Goal: Task Accomplishment & Management: Use online tool/utility

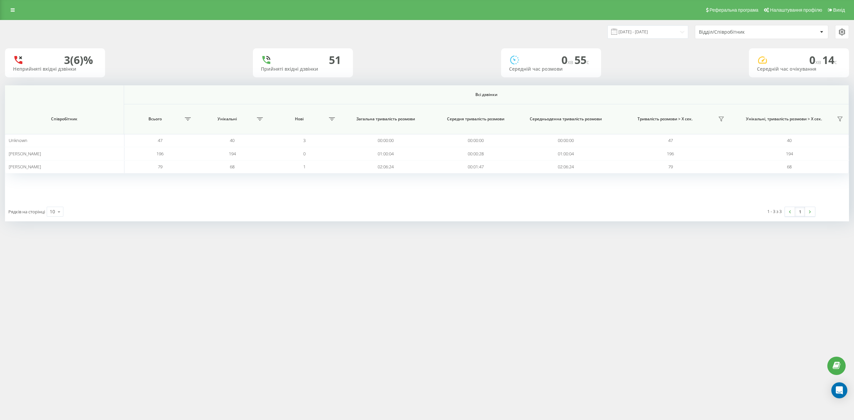
click at [8, 3] on div "Реферальна програма Налаштування профілю Вихід" at bounding box center [427, 10] width 854 height 20
click at [11, 11] on icon at bounding box center [13, 10] width 4 height 5
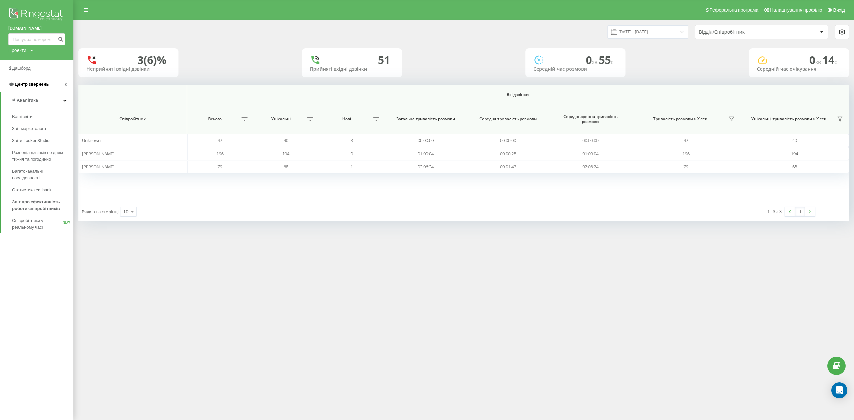
click at [55, 82] on link "Центр звернень" at bounding box center [36, 84] width 73 height 16
click at [58, 125] on span "Звіт про пропущені необроблені дзвінки" at bounding box center [41, 127] width 58 height 13
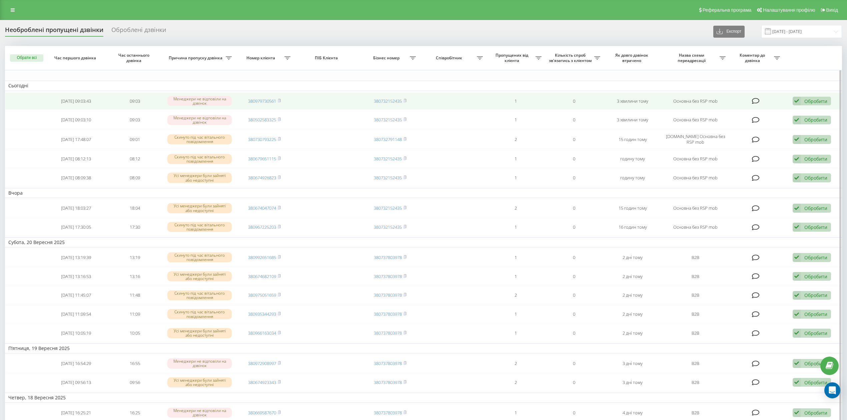
click at [813, 100] on div "Обробити" at bounding box center [815, 101] width 23 height 6
click at [805, 112] on div "Не вдалося зв'язатися" at bounding box center [768, 112] width 125 height 12
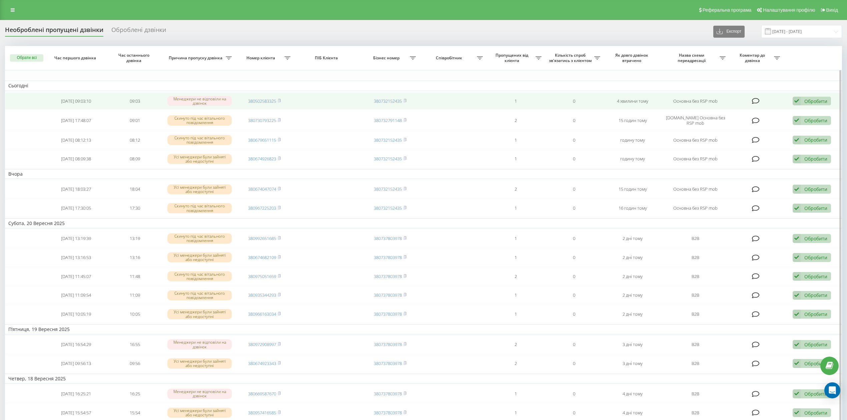
click at [813, 101] on div "Обробити" at bounding box center [815, 101] width 23 height 6
click at [800, 113] on div "Не вдалося зв'язатися" at bounding box center [768, 112] width 125 height 12
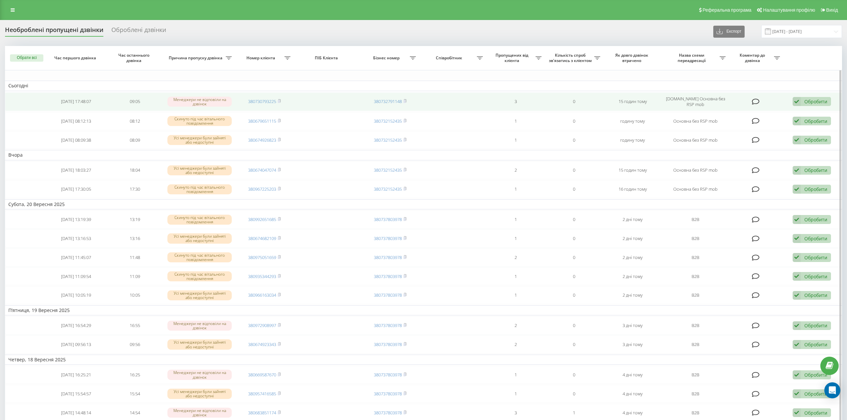
click at [810, 101] on div "Обробити" at bounding box center [815, 101] width 23 height 6
click at [805, 116] on div "Не вдалося зв'язатися" at bounding box center [768, 112] width 125 height 12
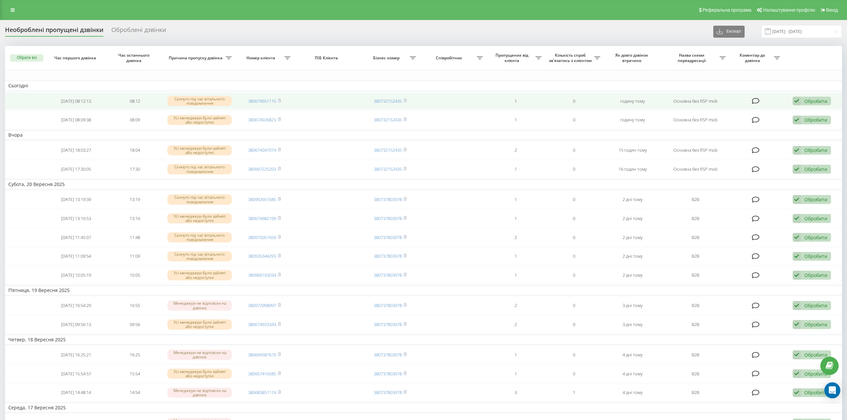
click at [805, 101] on div "Обробити" at bounding box center [815, 101] width 23 height 6
click at [259, 103] on link "380679651115" at bounding box center [262, 101] width 28 height 6
click at [814, 98] on div "Обробити" at bounding box center [815, 101] width 23 height 6
click at [793, 110] on div "Не вдалося зв'язатися" at bounding box center [768, 112] width 125 height 12
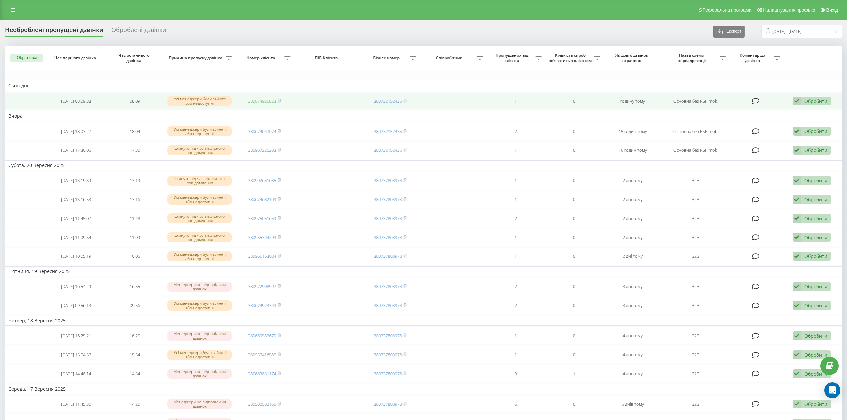
click at [267, 99] on link "380674926823" at bounding box center [262, 101] width 28 height 6
click at [804, 99] on div "Обробити" at bounding box center [815, 101] width 23 height 6
click at [801, 112] on div "Не вдалося зв'язатися" at bounding box center [768, 112] width 125 height 12
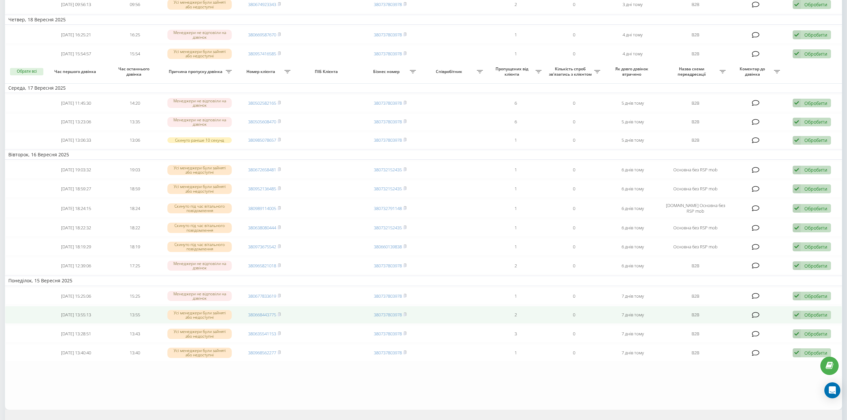
scroll to position [325, 0]
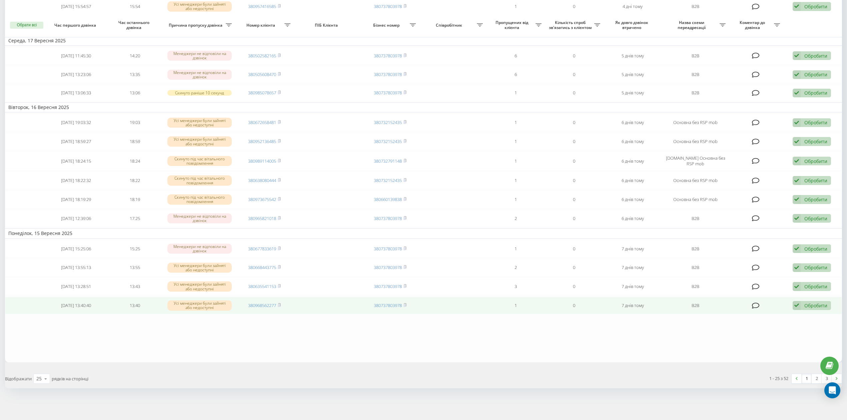
click at [802, 307] on div "Обробити Не вдалося зв'язатися Зв'язався з клієнтом за допомогою іншого каналу …" at bounding box center [812, 305] width 38 height 9
click at [794, 316] on div "Не вдалося зв'язатися" at bounding box center [768, 316] width 125 height 12
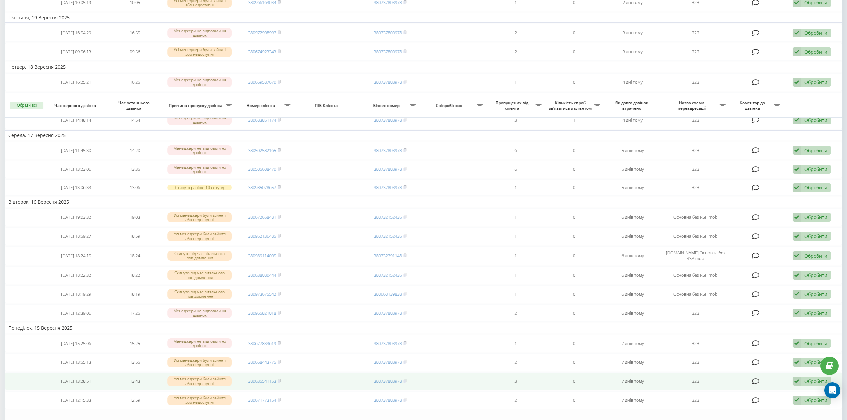
scroll to position [311, 0]
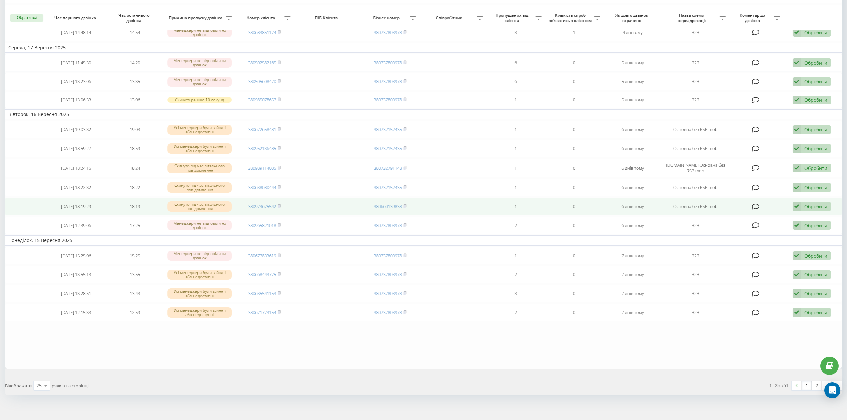
click at [812, 210] on div "Обробити" at bounding box center [815, 206] width 23 height 6
click at [810, 223] on div "Не вдалося зв'язатися" at bounding box center [768, 217] width 125 height 12
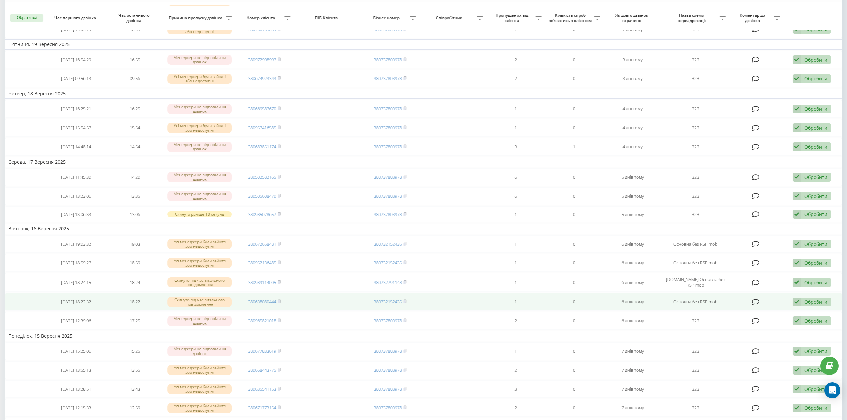
scroll to position [267, 0]
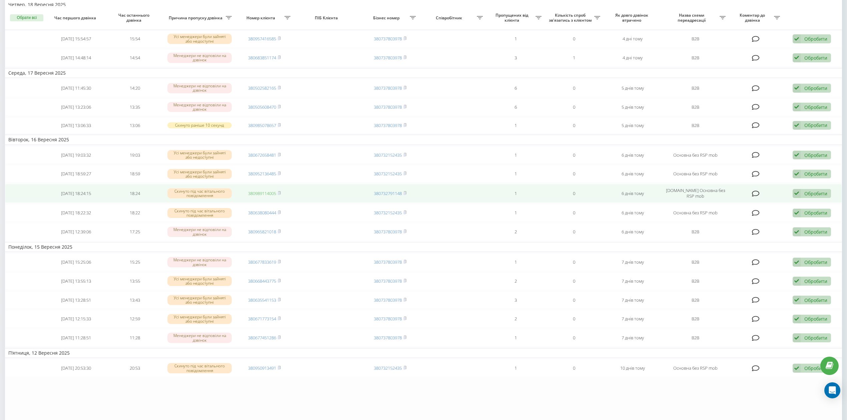
click at [261, 196] on link "380989114005" at bounding box center [262, 193] width 28 height 6
click at [819, 197] on div "Обробити" at bounding box center [815, 193] width 23 height 6
click at [787, 210] on div "Не вдалося зв'язатися" at bounding box center [768, 204] width 125 height 12
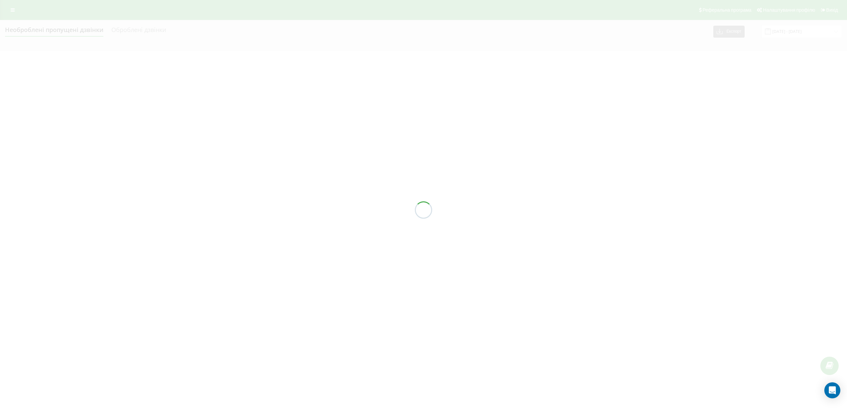
scroll to position [0, 0]
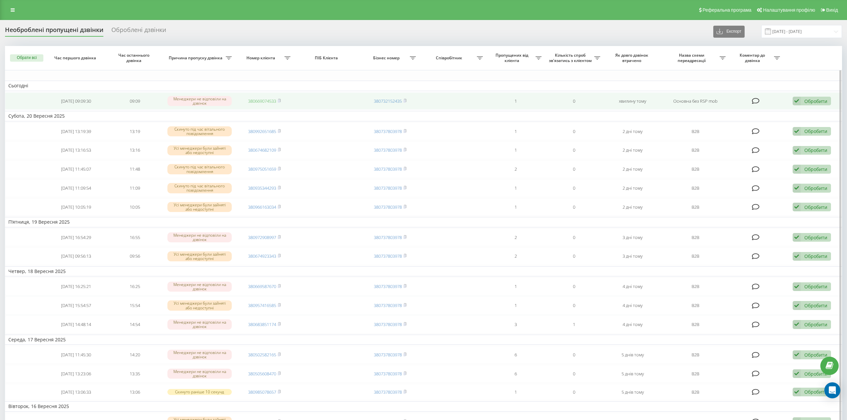
click at [265, 101] on link "380669074533" at bounding box center [262, 101] width 28 height 6
click at [818, 106] on td "Обробити Не вдалося зв'язатися Зв'язався з клієнтом за допомогою іншого каналу …" at bounding box center [812, 101] width 59 height 18
click at [817, 101] on div "Обробити" at bounding box center [815, 101] width 23 height 6
click at [793, 116] on div "Не вдалося зв'язатися" at bounding box center [768, 112] width 125 height 12
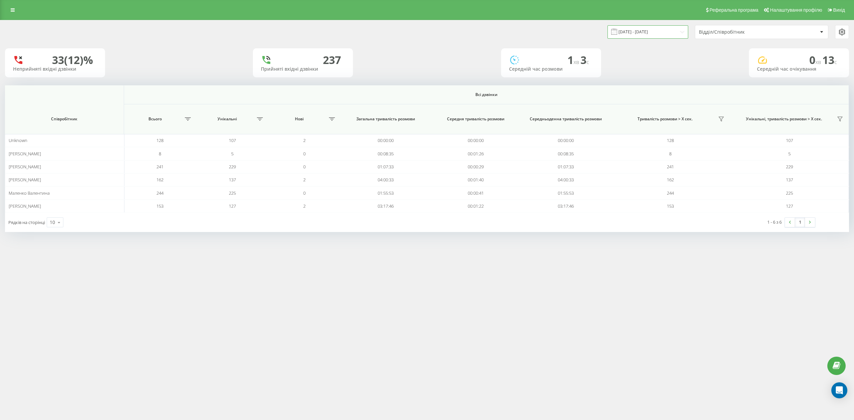
click at [636, 30] on input "[DATE] - [DATE]" at bounding box center [647, 31] width 81 height 13
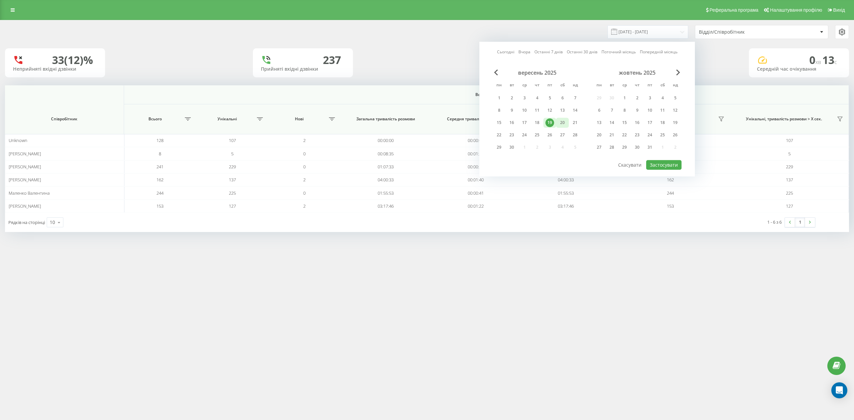
click at [558, 121] on div "20" at bounding box center [562, 122] width 9 height 9
click at [501, 135] on div "22" at bounding box center [499, 135] width 9 height 9
click at [669, 163] on button "Застосувати" at bounding box center [663, 165] width 35 height 10
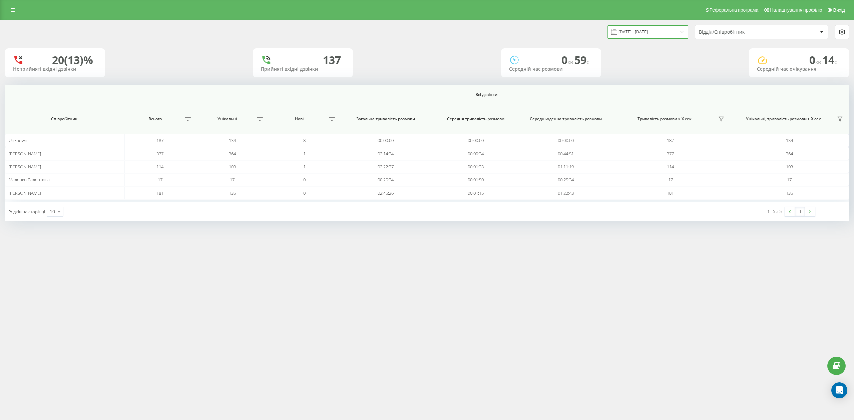
click at [633, 32] on input "[DATE] - [DATE]" at bounding box center [647, 31] width 81 height 13
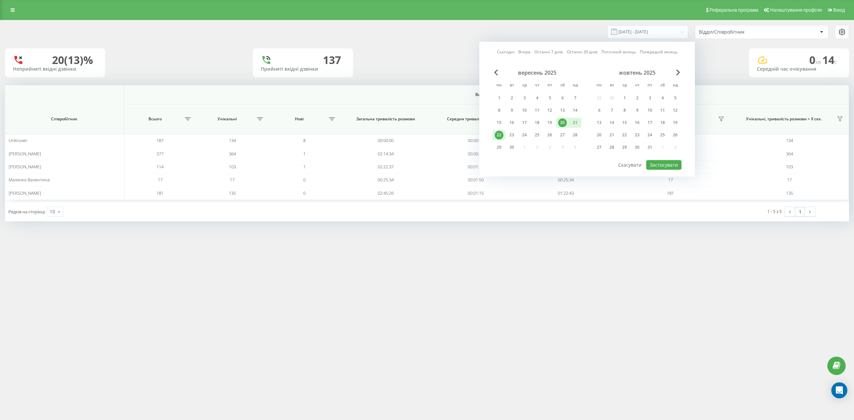
click at [391, 39] on div "[DATE] - [DATE] Сьогодні Вчора Останні 7 днів Останні 30 днів Поточний місяць П…" at bounding box center [426, 31] width 853 height 23
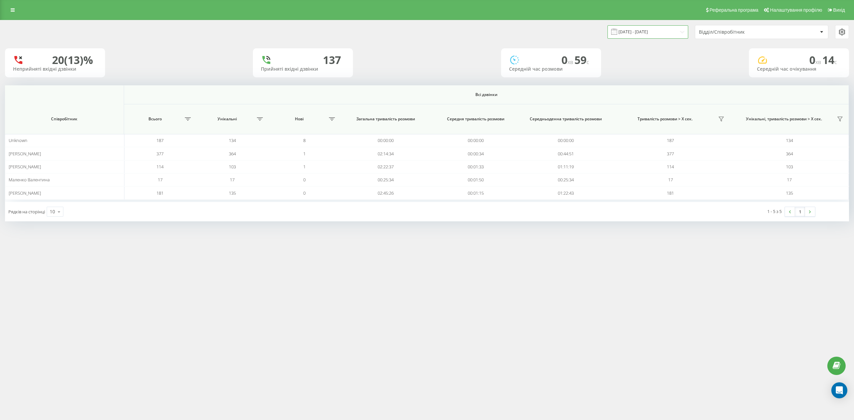
click at [665, 27] on input "[DATE] - [DATE]" at bounding box center [647, 31] width 81 height 13
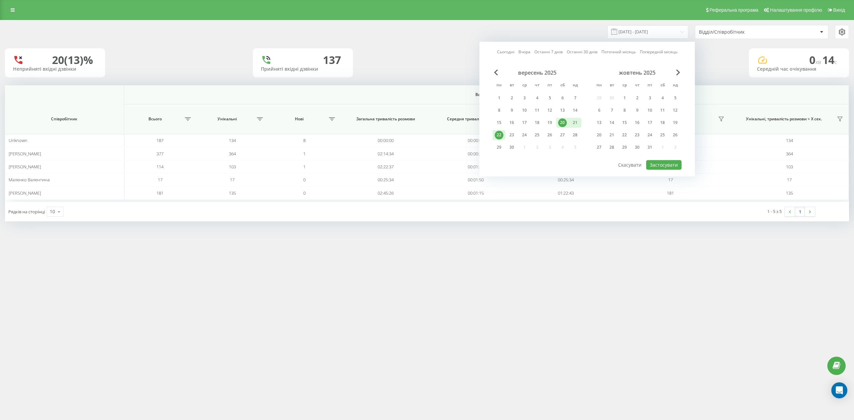
click at [498, 134] on div "22" at bounding box center [499, 135] width 9 height 9
click at [675, 162] on button "Застосувати" at bounding box center [663, 165] width 35 height 10
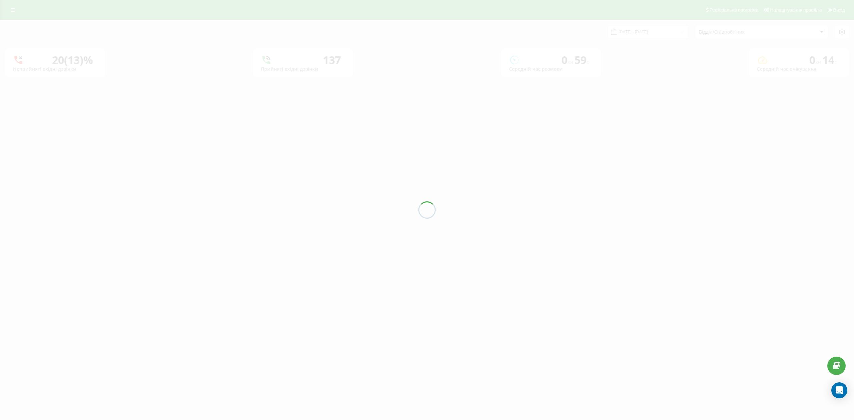
type input "[DATE] - [DATE]"
